Goal: Find specific page/section: Find specific page/section

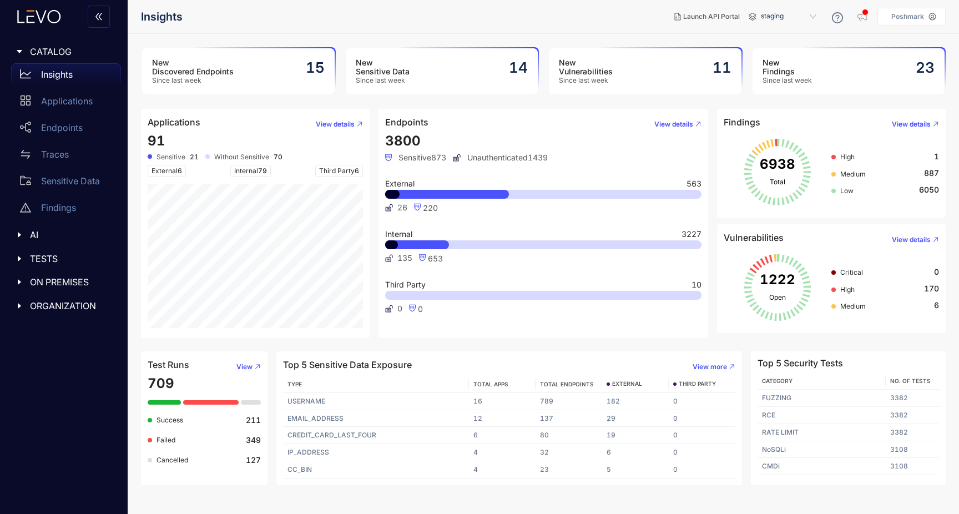
click at [28, 50] on div at bounding box center [23, 52] width 14 height 10
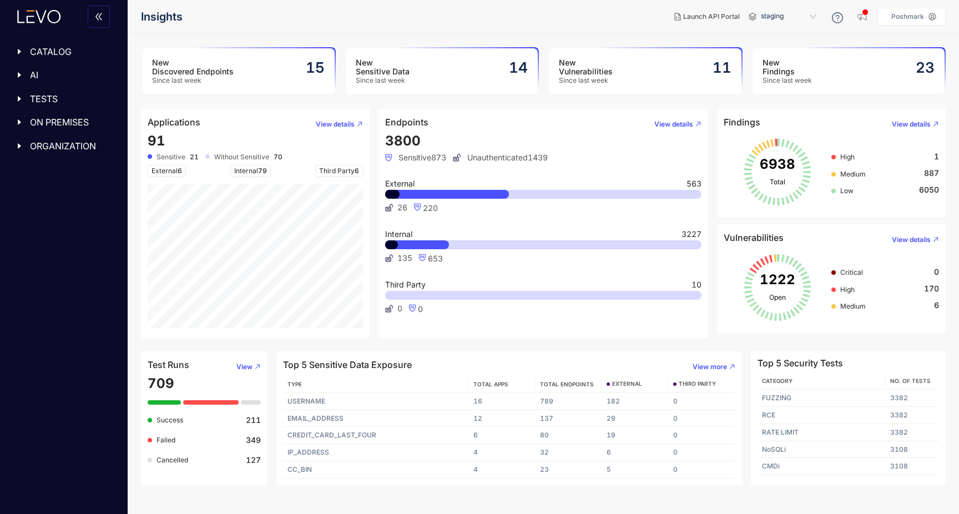
click at [28, 50] on div at bounding box center [23, 52] width 14 height 10
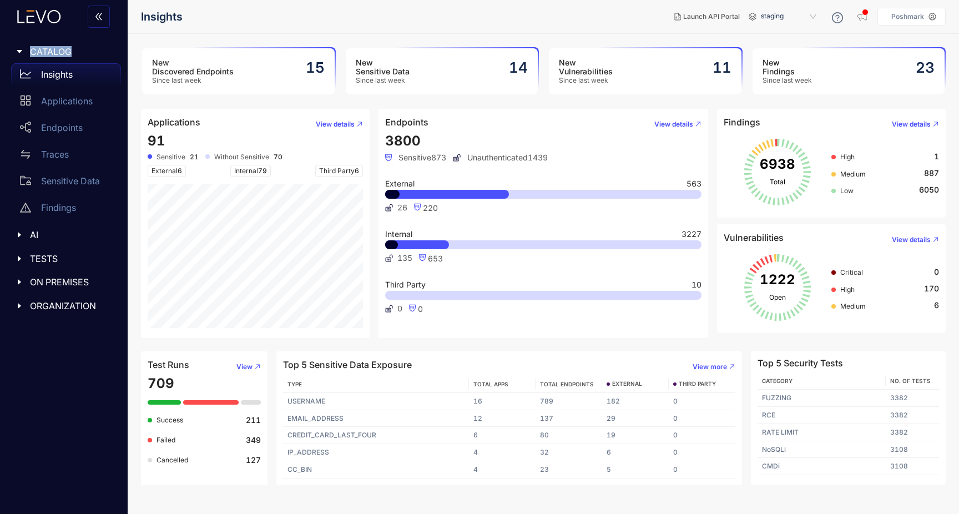
click at [18, 307] on icon "caret-right" at bounding box center [20, 306] width 8 height 8
click at [24, 285] on div at bounding box center [23, 282] width 14 height 10
click at [24, 261] on div at bounding box center [23, 259] width 14 height 10
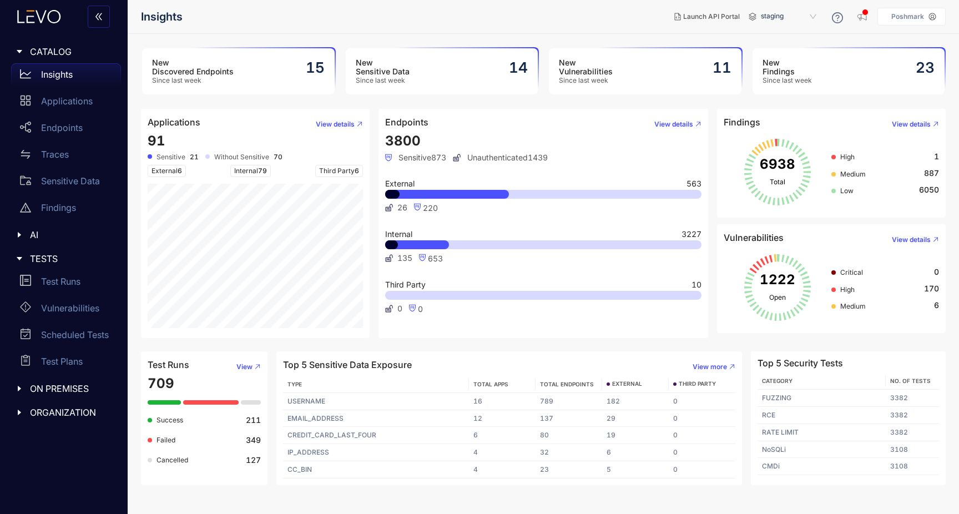
click at [24, 261] on div at bounding box center [23, 259] width 14 height 10
click at [25, 235] on div at bounding box center [23, 235] width 14 height 10
click at [21, 235] on icon "caret-right" at bounding box center [20, 235] width 8 height 8
click at [78, 102] on p "Applications" at bounding box center [67, 101] width 52 height 10
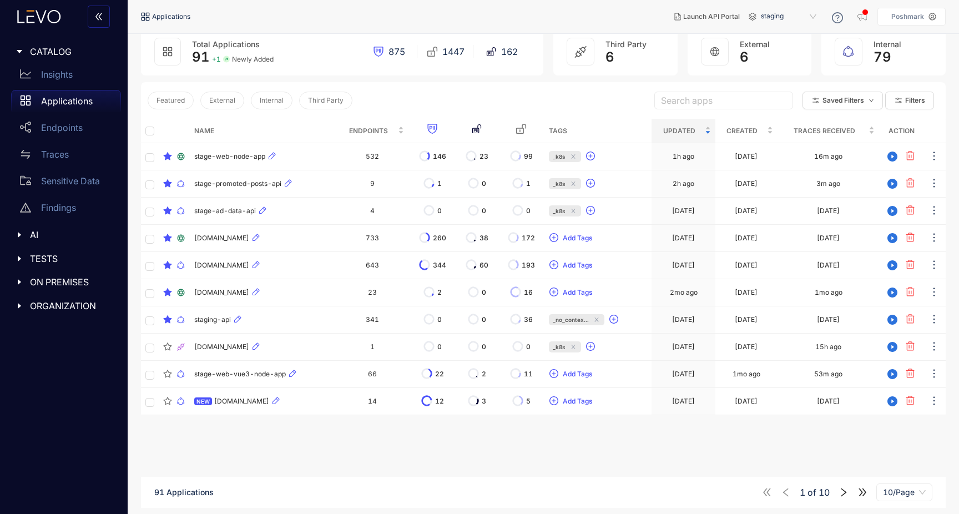
scroll to position [79, 0]
click at [223, 156] on span "stage-web-node-app" at bounding box center [229, 156] width 71 height 8
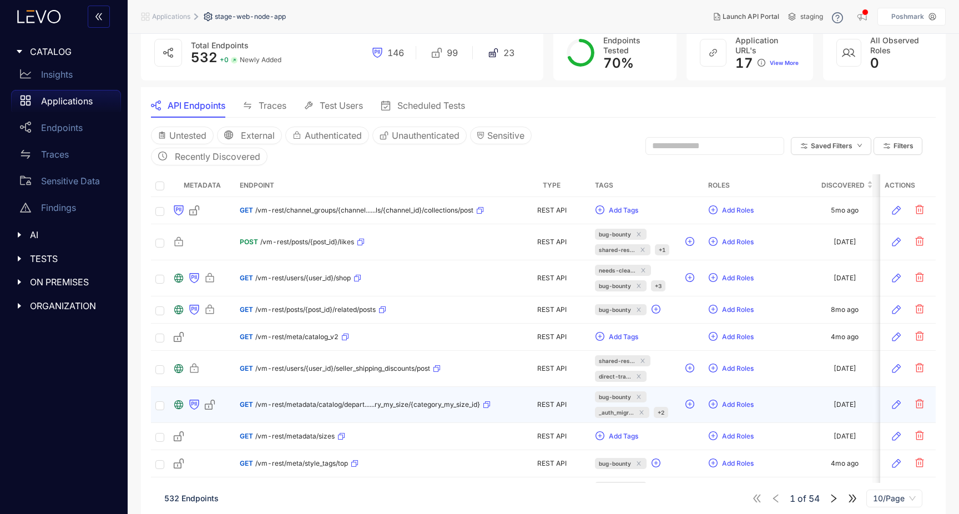
scroll to position [107, 0]
